Goal: Use online tool/utility: Use online tool/utility

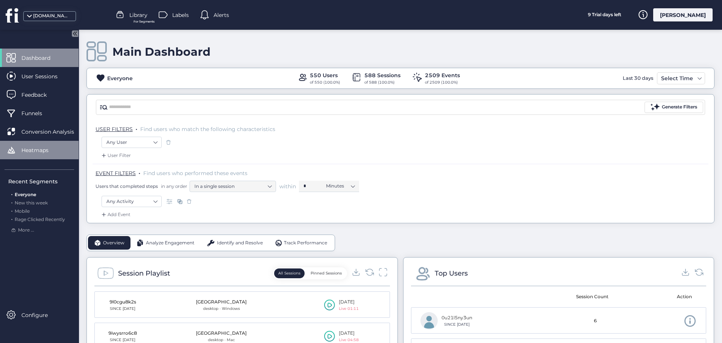
click at [53, 145] on div "Heatmaps" at bounding box center [39, 150] width 79 height 18
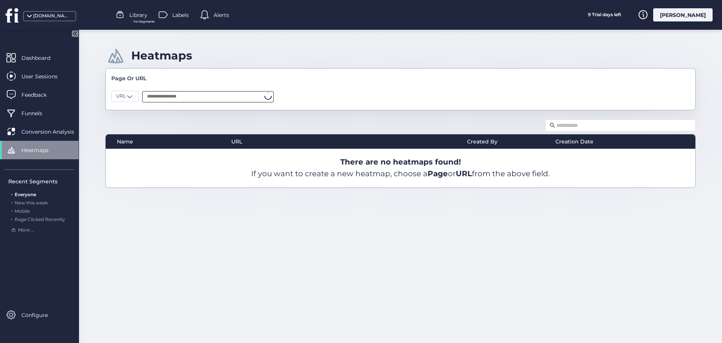
click at [213, 92] on input "text" at bounding box center [208, 96] width 132 height 11
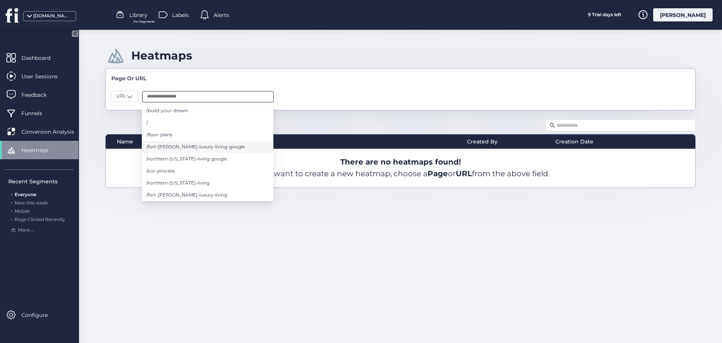
click at [193, 149] on span "/fort-[PERSON_NAME]-luxury-living-google" at bounding box center [195, 147] width 99 height 8
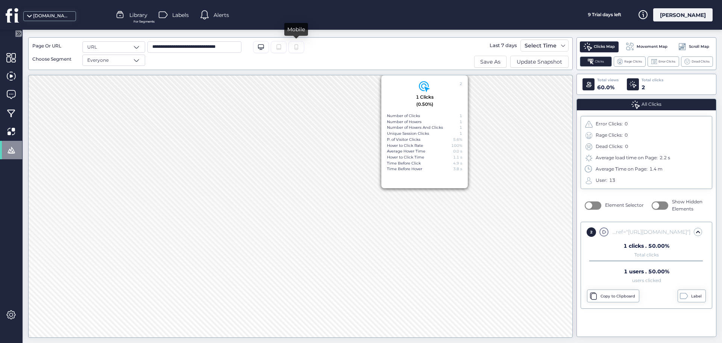
click at [302, 47] on div at bounding box center [296, 47] width 16 height 12
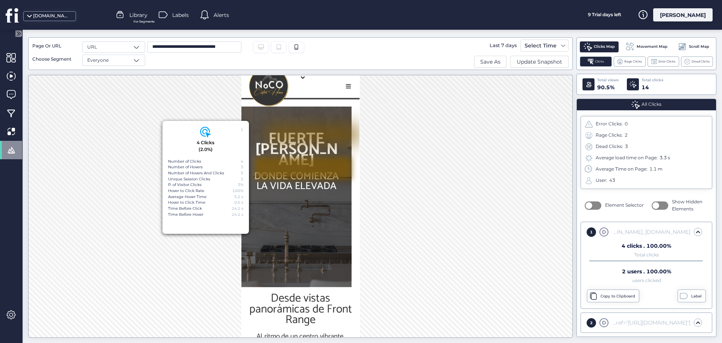
click at [622, 136] on span "Rage Clicks:" at bounding box center [609, 135] width 27 height 7
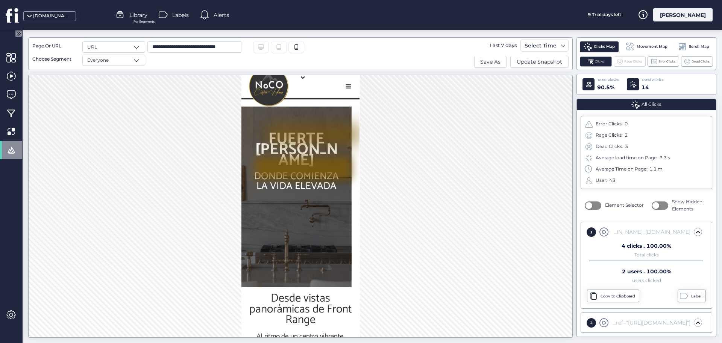
click at [635, 58] on div "Rage Clicks" at bounding box center [630, 61] width 32 height 10
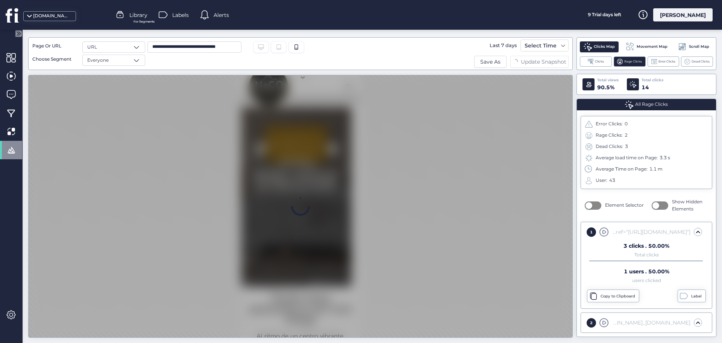
scroll to position [0, 0]
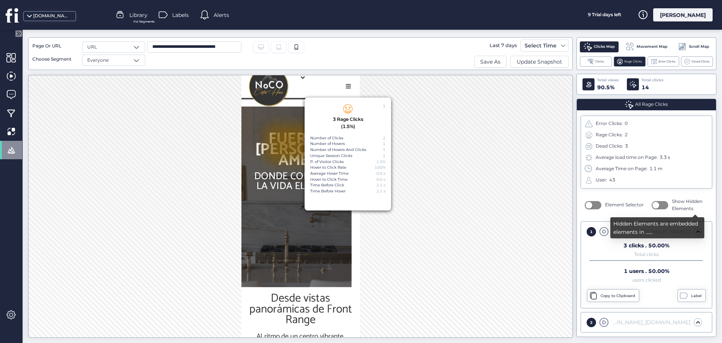
click at [663, 209] on nz-switch at bounding box center [660, 204] width 17 height 9
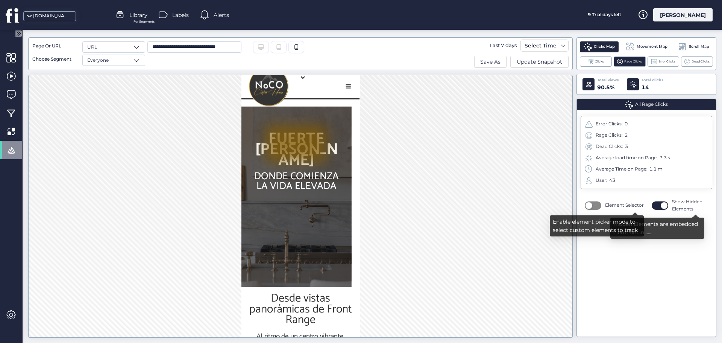
click at [619, 206] on span "Element Selector" at bounding box center [624, 205] width 39 height 7
click at [594, 205] on button "button" at bounding box center [593, 205] width 17 height 8
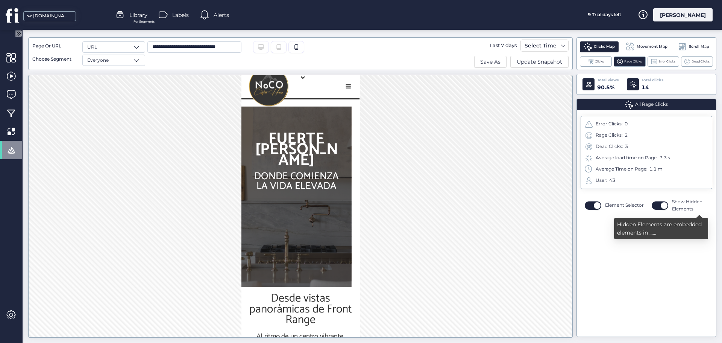
click at [655, 205] on button "button" at bounding box center [660, 205] width 17 height 8
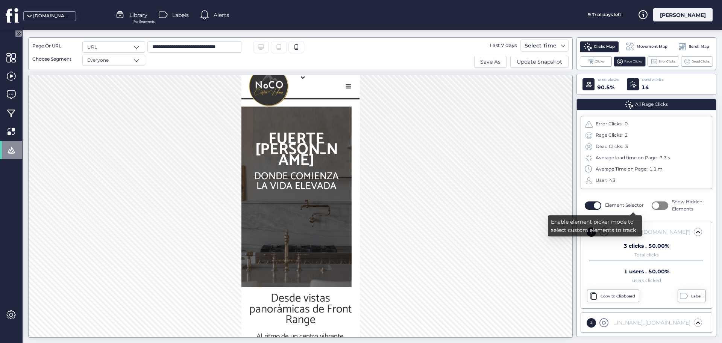
click at [602, 205] on div "Element Selector" at bounding box center [614, 205] width 59 height 9
click at [597, 206] on button "button" at bounding box center [593, 205] width 17 height 8
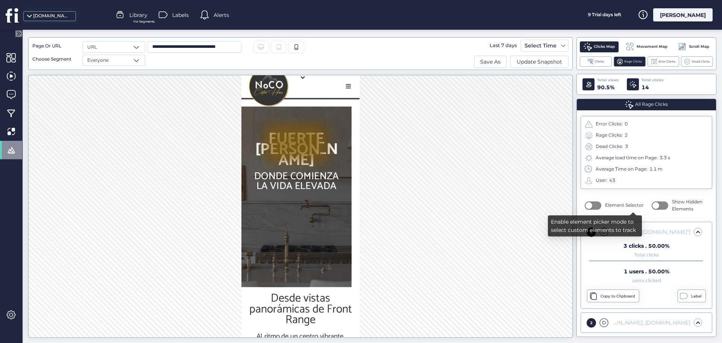
click at [597, 206] on button "button" at bounding box center [593, 205] width 17 height 8
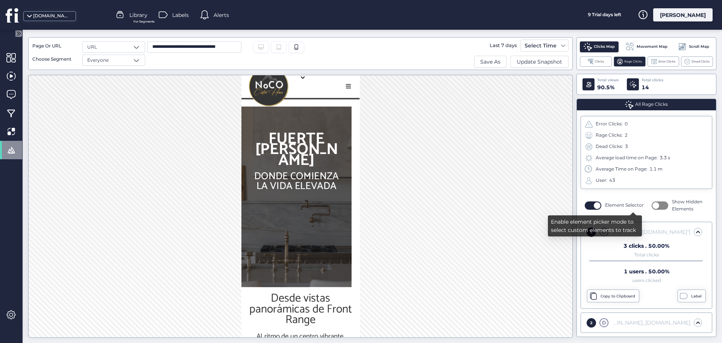
click at [597, 206] on span "button" at bounding box center [597, 205] width 7 height 7
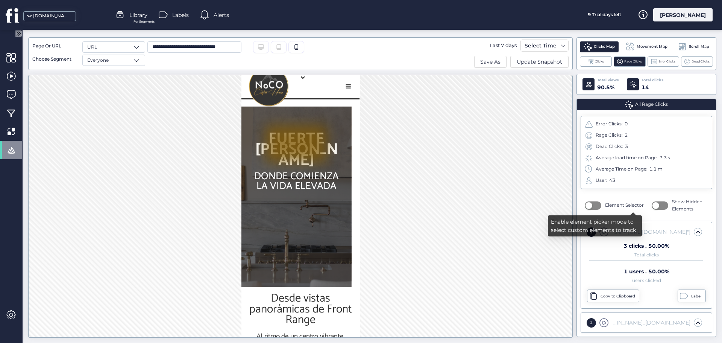
click at [655, 208] on span "button" at bounding box center [655, 205] width 7 height 7
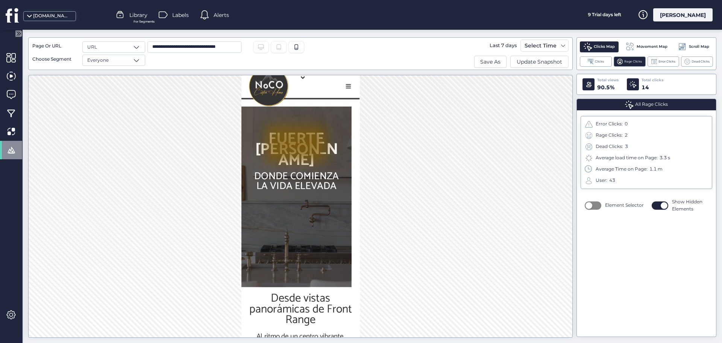
click at [659, 67] on div "Clicks Map Movement Map Scroll Map Clicks Rage Clicks Error Clicks Dead Clicks" at bounding box center [646, 53] width 140 height 33
click at [697, 63] on span "Dead Clicks" at bounding box center [700, 61] width 18 height 5
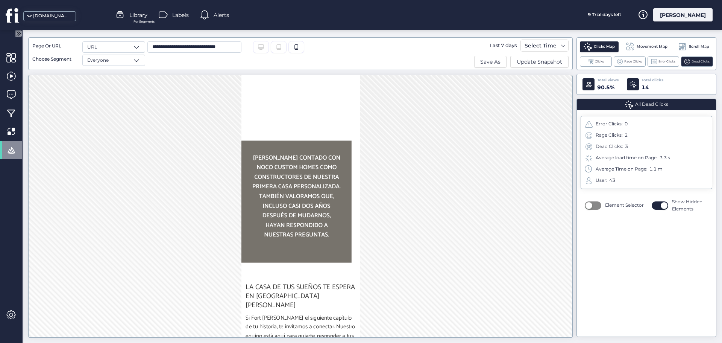
scroll to position [2406, 0]
click at [9, 151] on span at bounding box center [10, 149] width 9 height 9
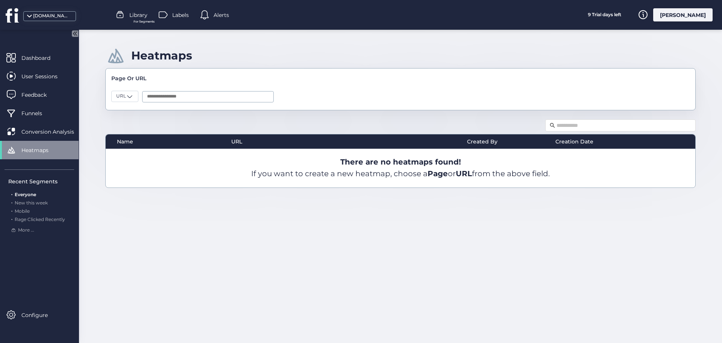
click at [182, 89] on div at bounding box center [208, 96] width 132 height 15
click at [180, 100] on input "text" at bounding box center [208, 96] width 132 height 11
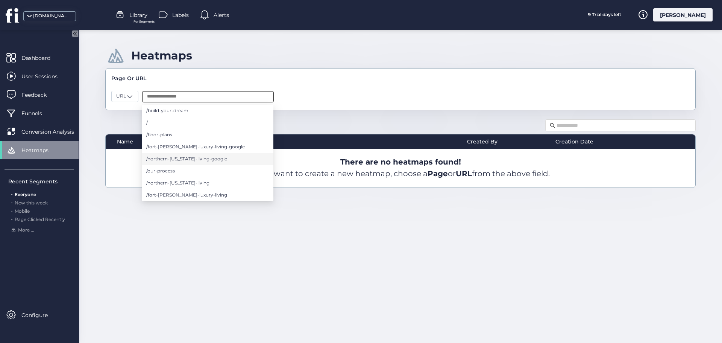
click at [212, 158] on span "/northern-[US_STATE]-living-google" at bounding box center [186, 159] width 81 height 8
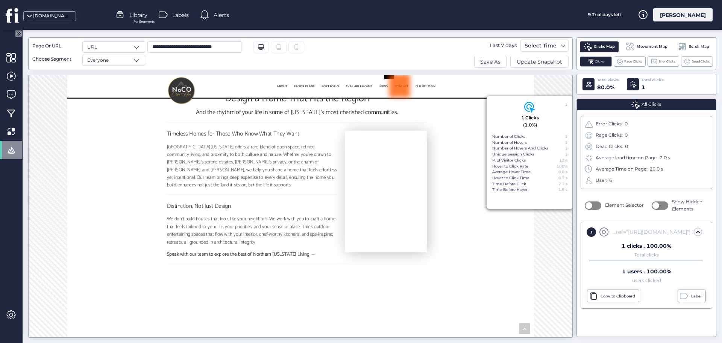
scroll to position [338, 0]
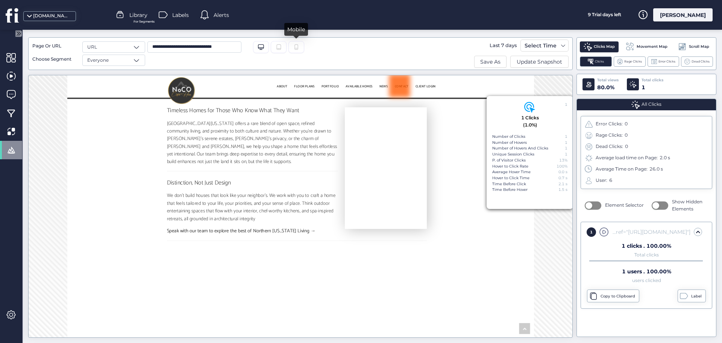
click at [298, 50] on icon at bounding box center [296, 47] width 6 height 6
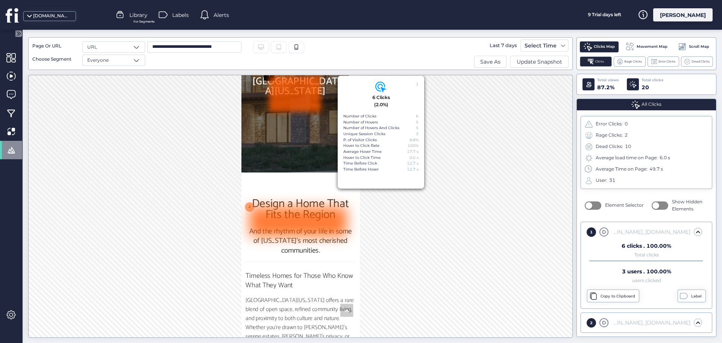
scroll to position [0, 0]
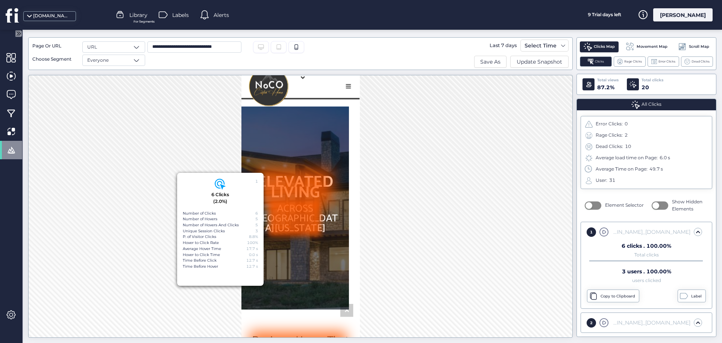
click at [421, 216] on div "1 6 Clicks (2.0%) Number of Clicks 6 Number of Hovers 5 Number of Hovers And Cl…" at bounding box center [300, 206] width 544 height 262
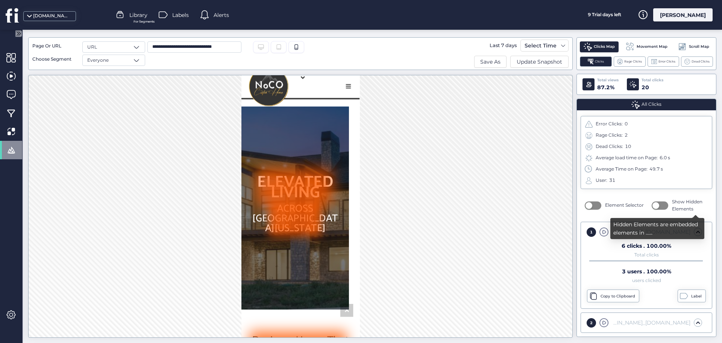
click at [660, 205] on button "button" at bounding box center [660, 205] width 17 height 8
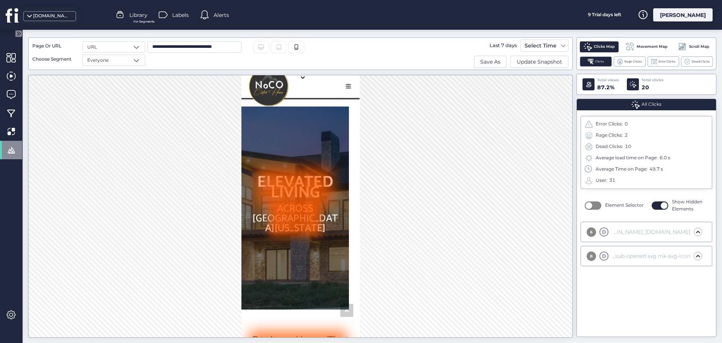
click at [166, 45] on input "**********" at bounding box center [194, 46] width 94 height 11
click at [141, 48] on div "URL" at bounding box center [113, 46] width 63 height 11
drag, startPoint x: 231, startPoint y: 43, endPoint x: 143, endPoint y: 49, distance: 88.6
click at [143, 49] on div "**********" at bounding box center [206, 53] width 349 height 24
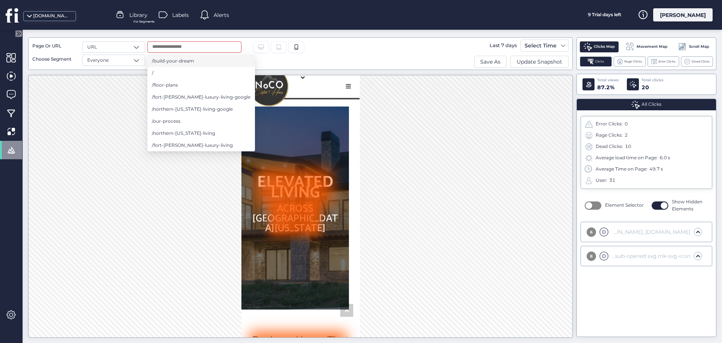
click at [182, 59] on span "/build-your-dream" at bounding box center [173, 61] width 42 height 8
type input "**********"
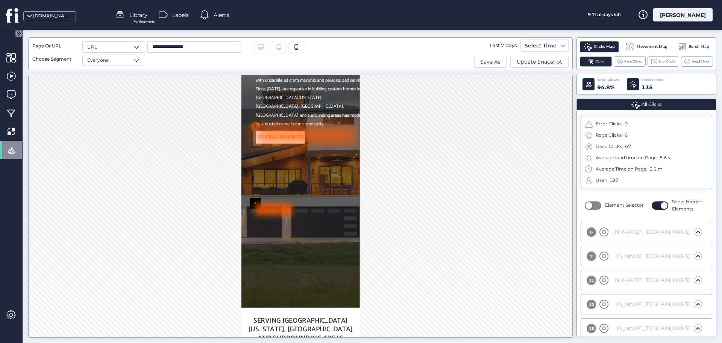
scroll to position [20, 0]
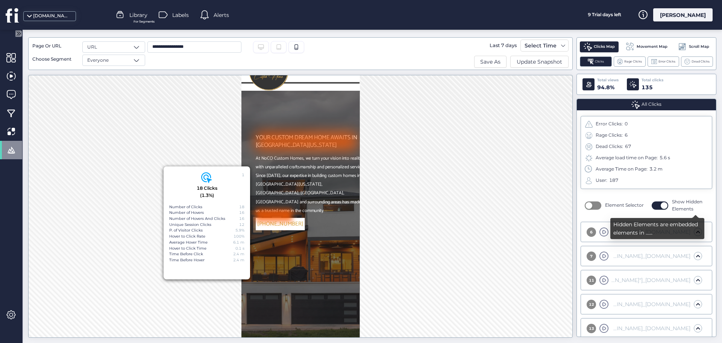
click at [661, 203] on span "button" at bounding box center [664, 205] width 7 height 7
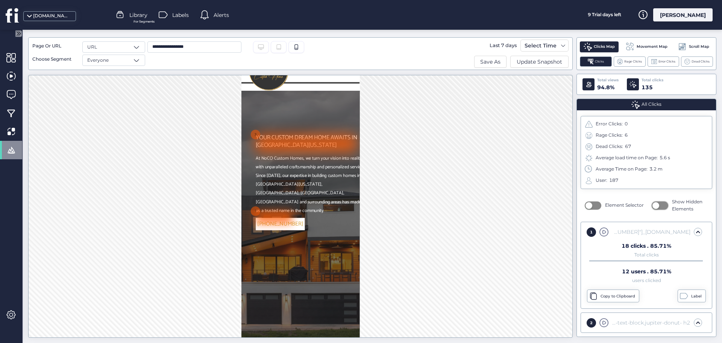
scroll to position [0, 0]
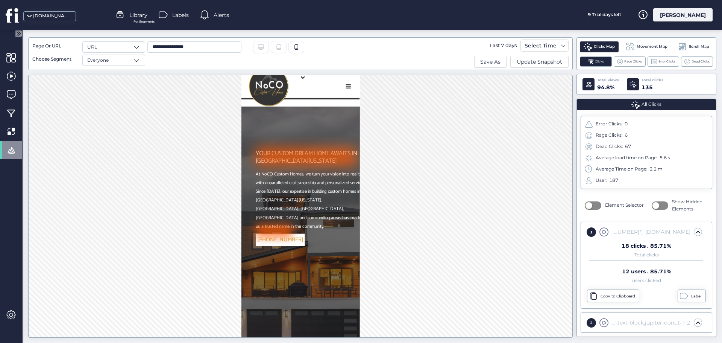
click at [214, 47] on input "**********" at bounding box center [194, 46] width 94 height 11
type input "**********"
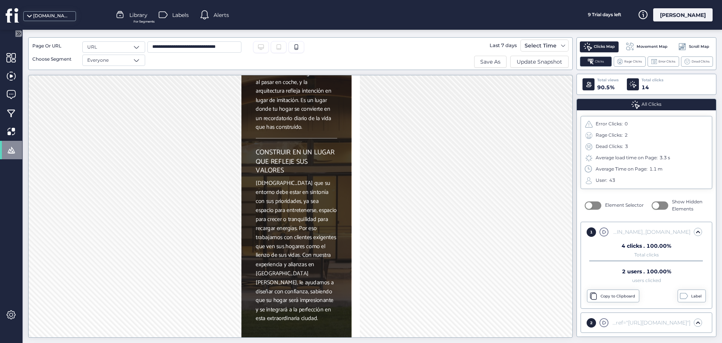
scroll to position [1730, 0]
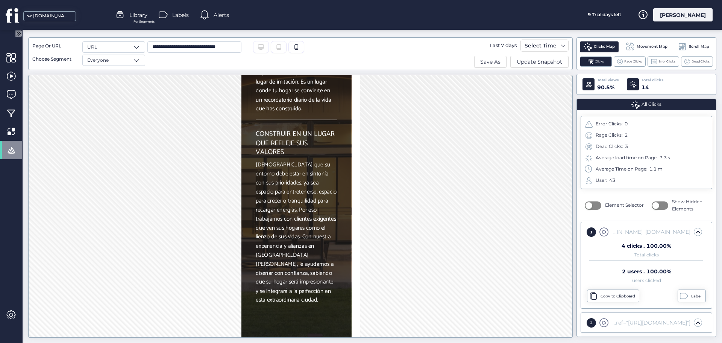
click at [176, 50] on input "**********" at bounding box center [194, 46] width 94 height 11
click at [176, 49] on input "**********" at bounding box center [194, 46] width 94 height 11
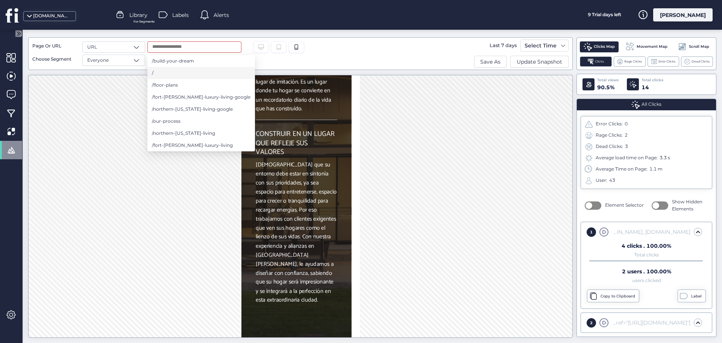
click at [189, 71] on li "/" at bounding box center [201, 73] width 108 height 12
type input "*"
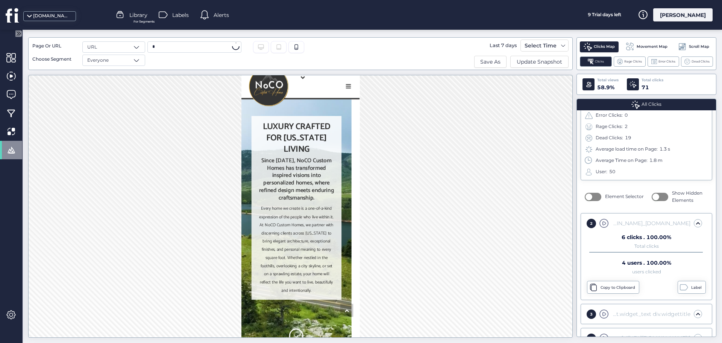
click at [176, 45] on input "*" at bounding box center [194, 46] width 94 height 11
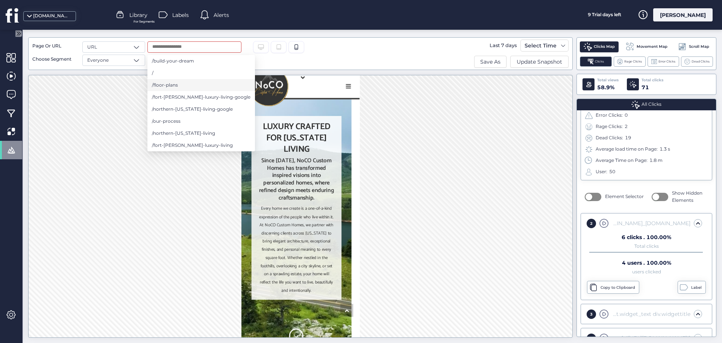
click at [191, 86] on li "/floor-plans" at bounding box center [201, 85] width 108 height 12
type input "**********"
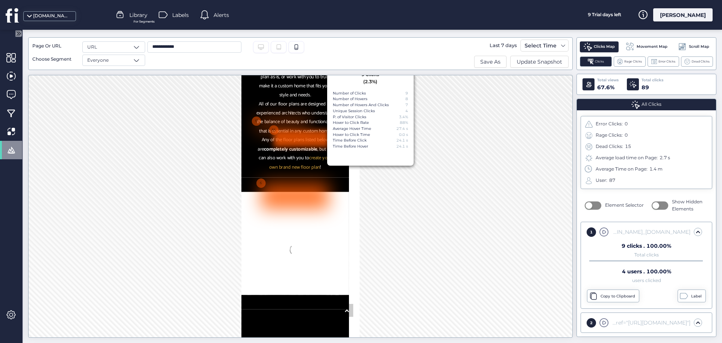
scroll to position [376, 0]
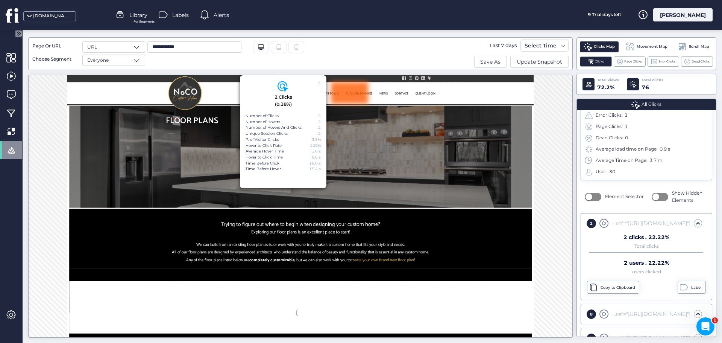
drag, startPoint x: 293, startPoint y: 47, endPoint x: 300, endPoint y: 61, distance: 15.8
click at [293, 47] on icon at bounding box center [296, 47] width 6 height 6
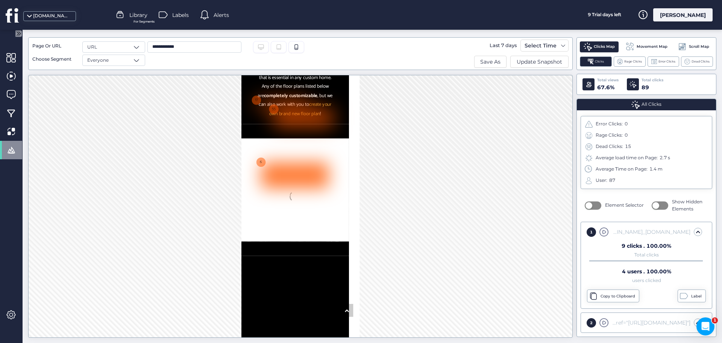
scroll to position [362, 0]
